Goal: Check status: Check status

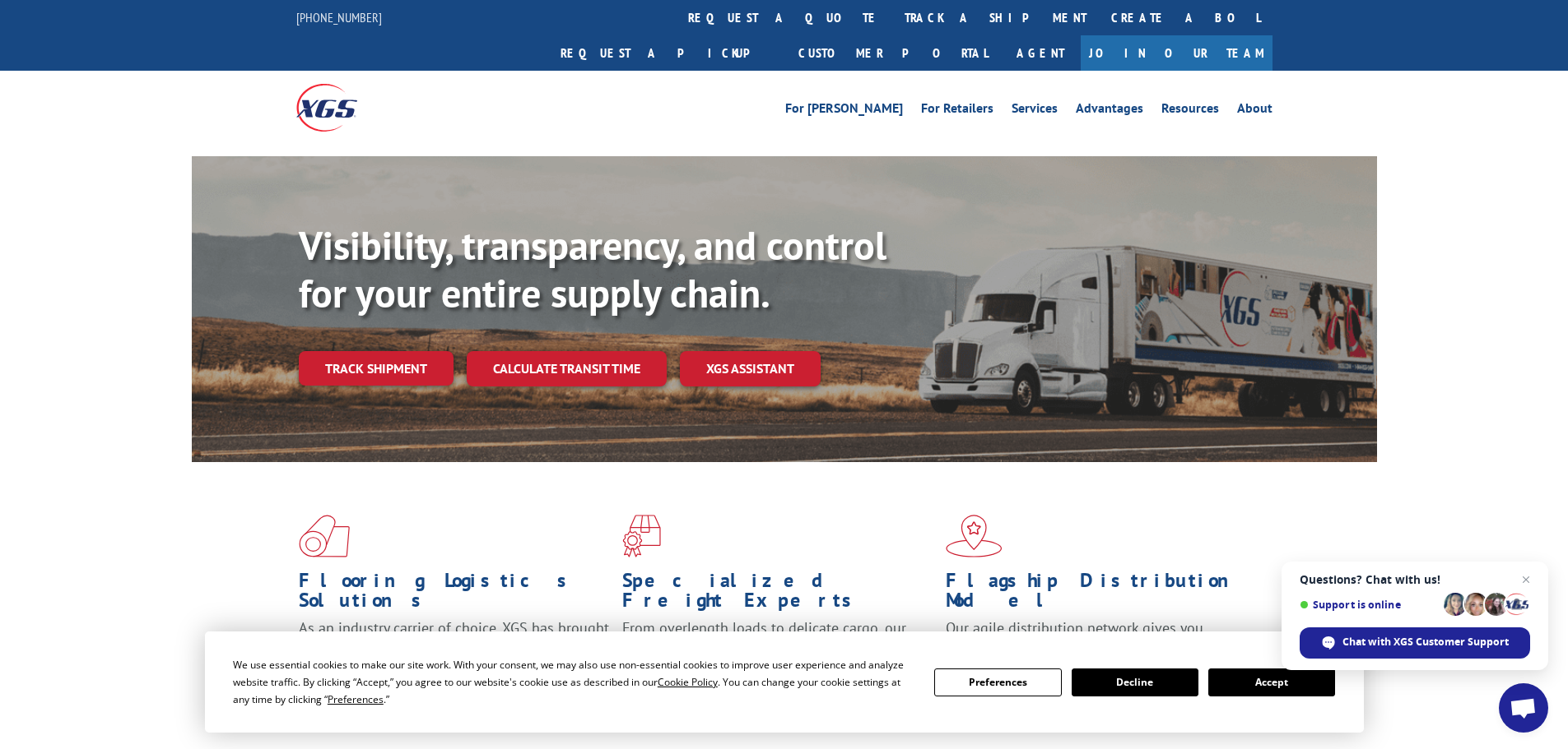
click at [381, 351] on link "Track shipment" at bounding box center [376, 368] width 155 height 35
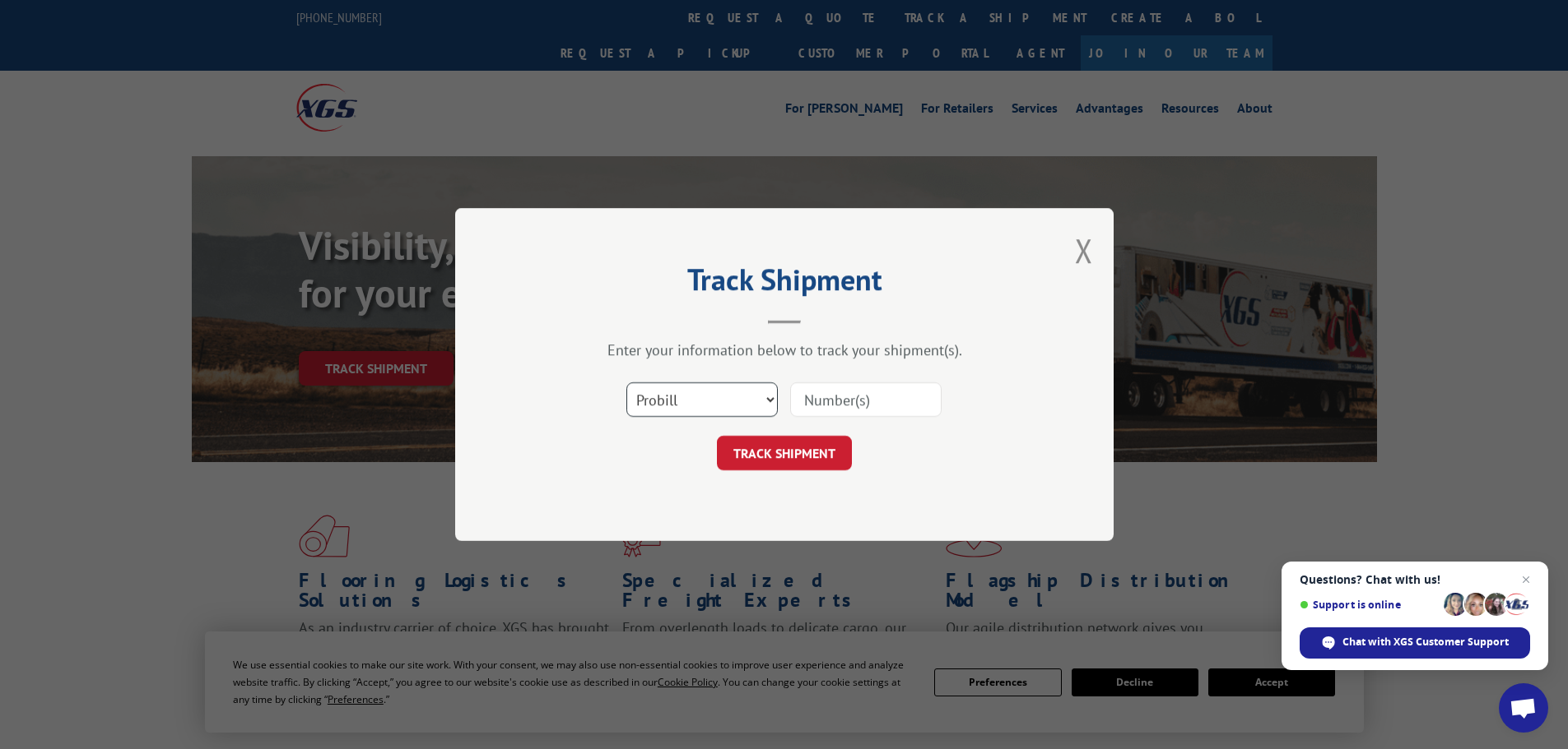
click at [714, 406] on select "Select category... Probill BOL PO" at bounding box center [702, 399] width 151 height 35
select select "po"
click at [626, 382] on select "Select category... Probill BOL PO" at bounding box center [702, 399] width 151 height 35
drag, startPoint x: 819, startPoint y: 396, endPoint x: 457, endPoint y: 135, distance: 446.3
click at [457, 140] on div "Track Shipment Enter your information below to track your shipment(s). Select c…" at bounding box center [784, 374] width 1568 height 749
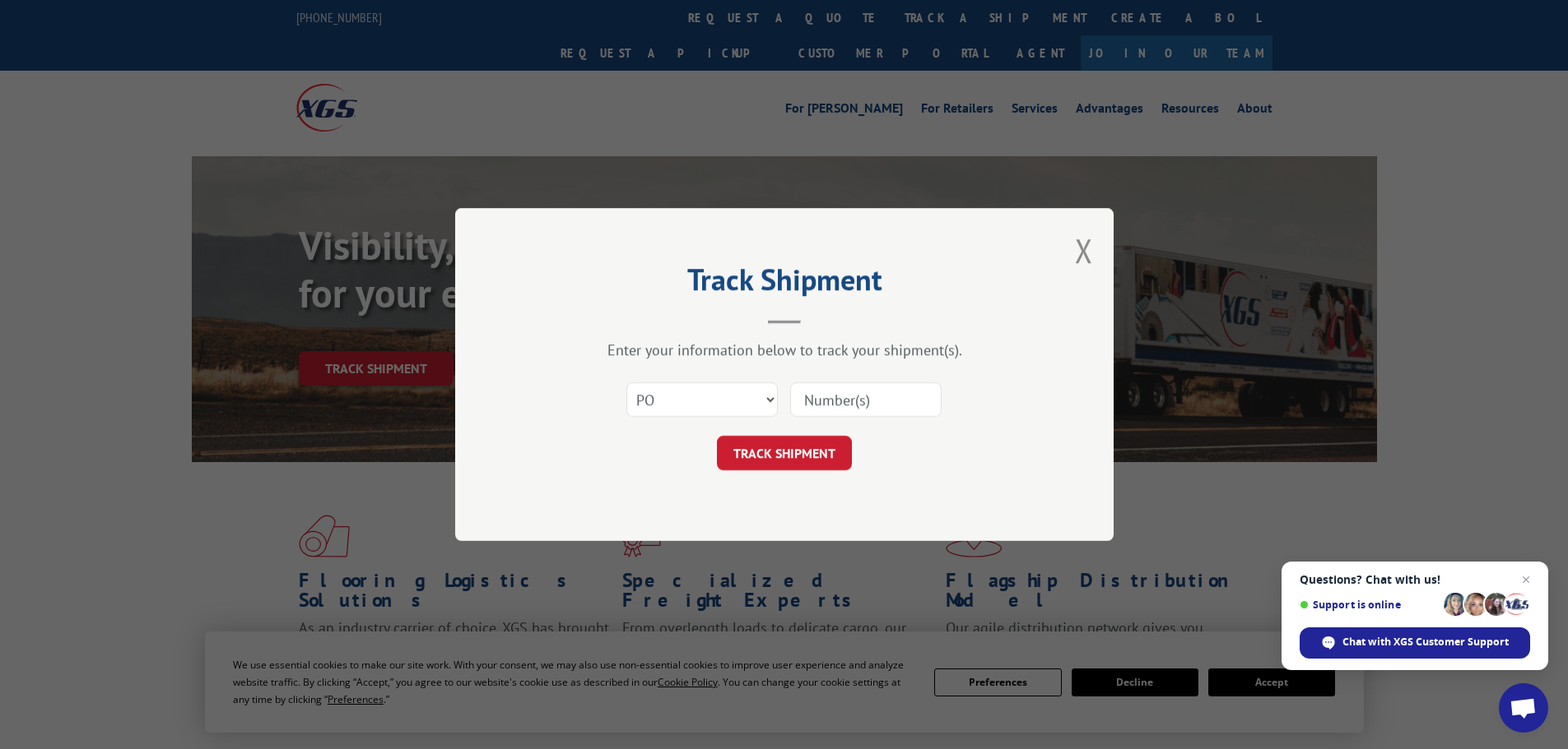
paste input "29522015"
type input "29522015"
click at [763, 443] on button "TRACK SHIPMENT" at bounding box center [784, 452] width 135 height 35
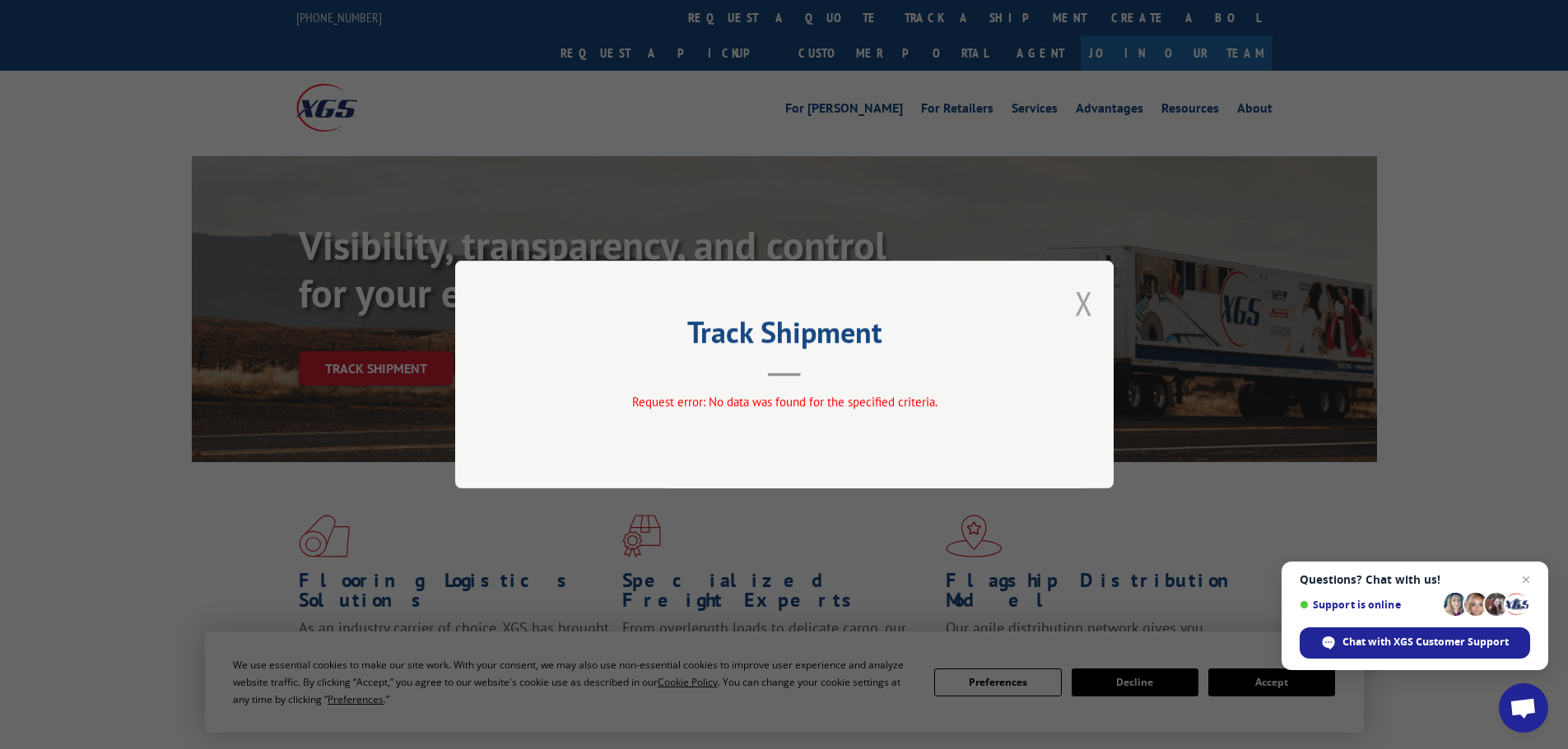
click at [1086, 303] on button "Close modal" at bounding box center [1083, 303] width 18 height 43
